Goal: Navigation & Orientation: Find specific page/section

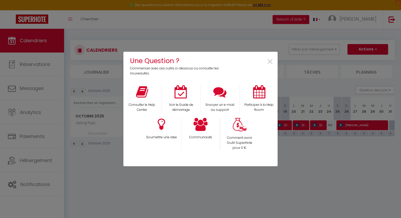
scroll to position [28, 0]
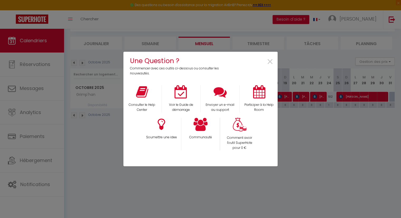
drag, startPoint x: 101, startPoint y: 164, endPoint x: 116, endPoint y: 150, distance: 20.2
click at [101, 164] on div "Une Question ? Commencer avec ces outils ci-dessous ou consulter les nouveautés…" at bounding box center [200, 109] width 401 height 218
click at [272, 60] on span "×" at bounding box center [270, 62] width 7 height 17
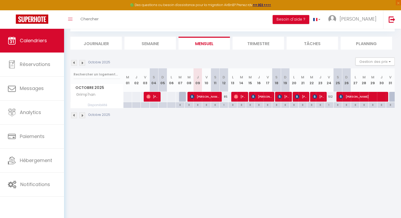
drag, startPoint x: 224, startPoint y: 172, endPoint x: 220, endPoint y: 168, distance: 6.2
click at [224, 172] on body "🟢 Des questions ou besoin d'assistance pour la migration AirBnB? Prenez rdv >>>…" at bounding box center [200, 109] width 401 height 218
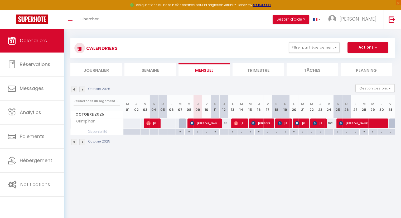
scroll to position [0, 0]
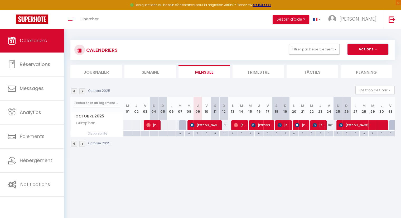
click at [370, 48] on button "Actions" at bounding box center [368, 49] width 41 height 11
click at [310, 17] on button "Besoin d'aide ?" at bounding box center [291, 19] width 37 height 9
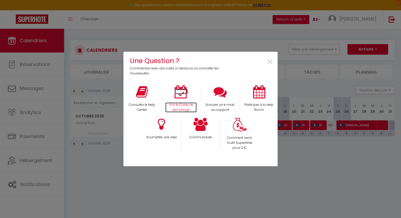
click at [182, 94] on icon at bounding box center [181, 91] width 13 height 13
click at [93, 176] on div "Une Question ? Commencer avec ces outils ci-dessous ou consulter les nouveautés…" at bounding box center [200, 109] width 401 height 218
click at [265, 60] on div "×" at bounding box center [251, 66] width 51 height 20
click at [265, 61] on div "×" at bounding box center [251, 66] width 51 height 20
click at [268, 61] on span "×" at bounding box center [270, 62] width 7 height 17
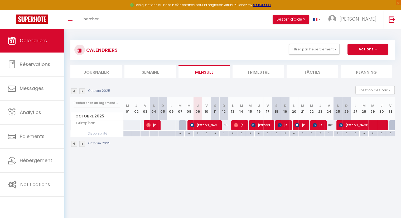
drag, startPoint x: 383, startPoint y: 0, endPoint x: 238, endPoint y: 21, distance: 146.8
click at [238, 21] on div "Toggle menubar Chercher BUTTON Besoin d'aide ? Denis Paramètres Équipe" at bounding box center [217, 19] width 359 height 18
click at [154, 167] on body "🟢 Des questions ou besoin d'assistance pour la migration AirBnB? Prenez rdv >>>…" at bounding box center [200, 138] width 401 height 218
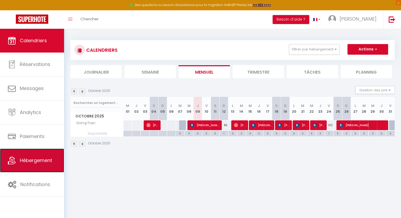
click at [42, 163] on span "Hébergement" at bounding box center [36, 160] width 32 height 7
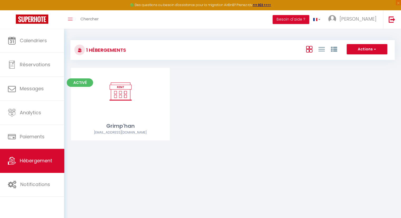
click at [218, 133] on div "Activé Editer Grimp'han [EMAIL_ADDRESS][DOMAIN_NAME]" at bounding box center [232, 111] width 337 height 86
click at [82, 52] on div at bounding box center [79, 50] width 11 height 11
click at [91, 50] on h3 "1 Hébergements" at bounding box center [105, 50] width 41 height 12
click at [376, 51] on button "Actions" at bounding box center [367, 49] width 41 height 11
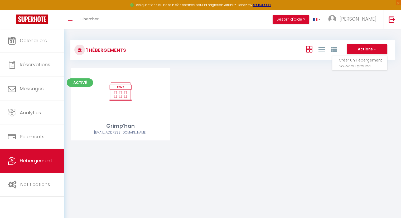
click at [288, 106] on div "Activé Editer Grimp'han [EMAIL_ADDRESS][DOMAIN_NAME]" at bounding box center [232, 111] width 337 height 86
drag, startPoint x: 258, startPoint y: 106, endPoint x: 188, endPoint y: 115, distance: 70.4
click at [188, 115] on div "Activé Editer Grimp'han [EMAIL_ADDRESS][DOMAIN_NAME]" at bounding box center [232, 111] width 337 height 86
click at [274, 147] on div "Activé Editer Grimp'han [EMAIL_ADDRESS][DOMAIN_NAME]" at bounding box center [232, 111] width 337 height 86
